Goal: Task Accomplishment & Management: Use online tool/utility

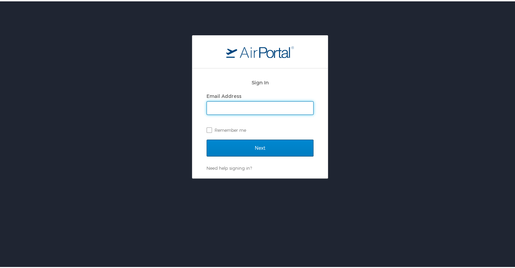
type input "mohammad.walid@shipmonk.com"
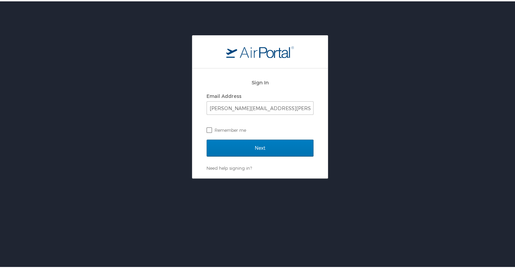
click at [207, 128] on label "Remember me" at bounding box center [260, 129] width 107 height 10
click at [207, 128] on input "Remember me" at bounding box center [209, 128] width 4 height 4
checkbox input "true"
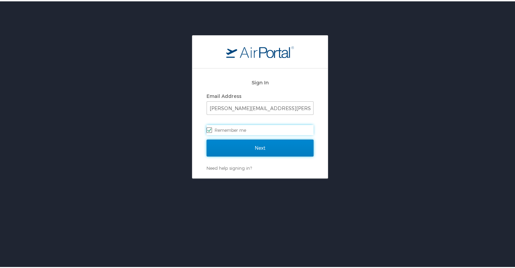
click at [270, 149] on input "Next" at bounding box center [260, 146] width 107 height 17
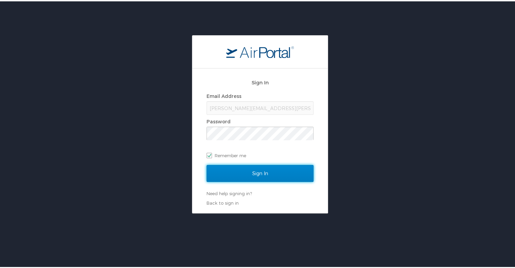
click at [273, 173] on input "Sign In" at bounding box center [260, 172] width 107 height 17
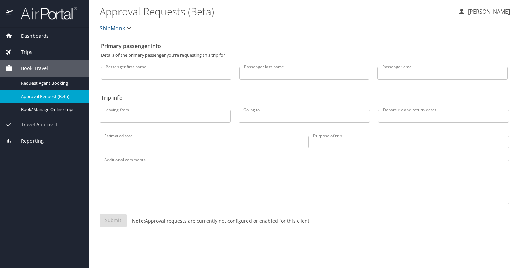
click at [39, 51] on div "Trips" at bounding box center [44, 51] width 78 height 7
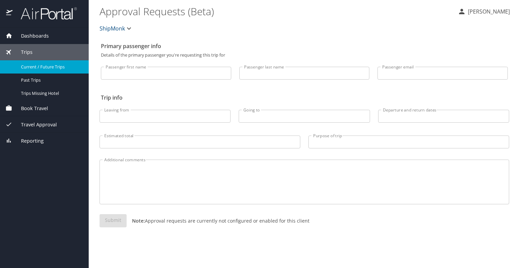
click at [42, 70] on div "Current / Future Trips" at bounding box center [44, 67] width 78 height 8
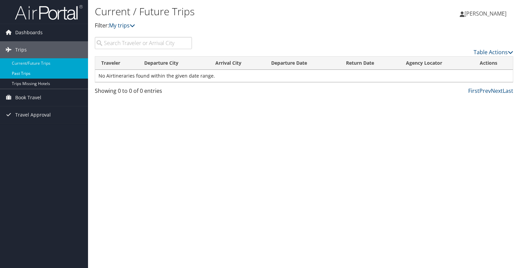
click at [58, 78] on link "Past Trips" at bounding box center [44, 73] width 88 height 10
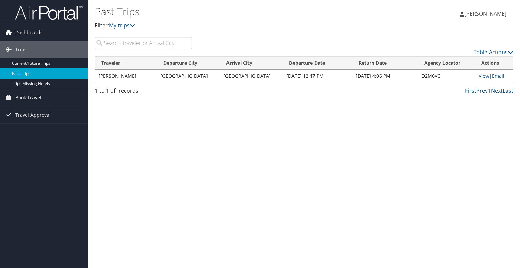
click at [15, 35] on link "Dashboards" at bounding box center [44, 32] width 88 height 17
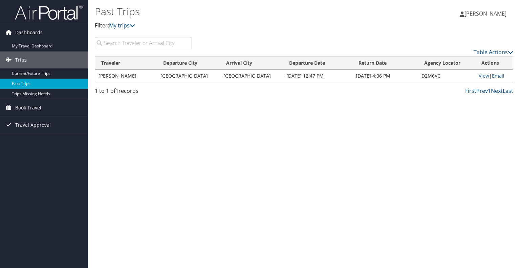
click at [17, 34] on span "Dashboards" at bounding box center [28, 32] width 27 height 17
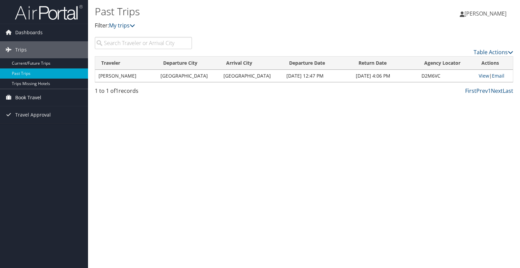
click at [26, 96] on span "Book Travel" at bounding box center [28, 97] width 26 height 17
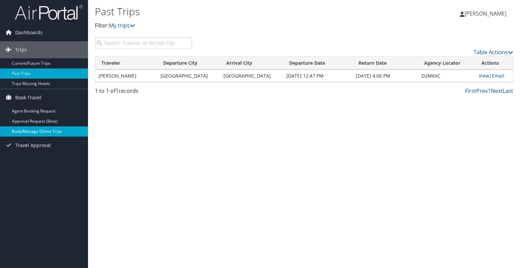
click at [23, 133] on link "Book/Manage Online Trips" at bounding box center [44, 131] width 88 height 10
